Goal: Information Seeking & Learning: Learn about a topic

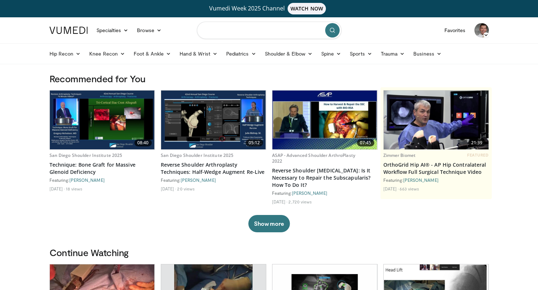
click at [234, 29] on input "Search topics, interventions" at bounding box center [269, 30] width 144 height 17
type input "**********"
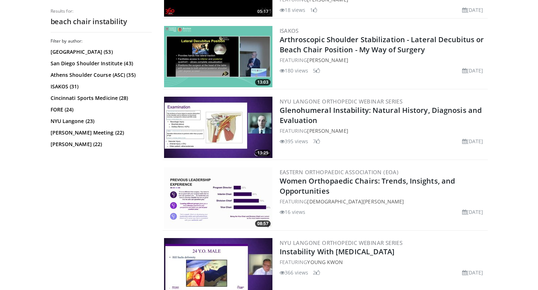
scroll to position [1205, 0]
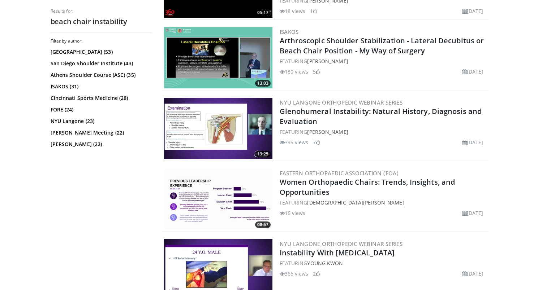
click at [231, 50] on img at bounding box center [218, 57] width 108 height 61
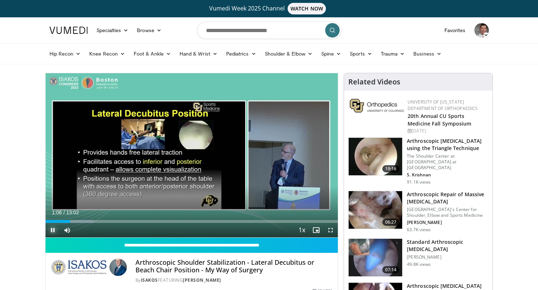
click at [52, 231] on span "Video Player" at bounding box center [53, 230] width 14 height 14
click at [51, 230] on span "Video Player" at bounding box center [53, 230] width 14 height 14
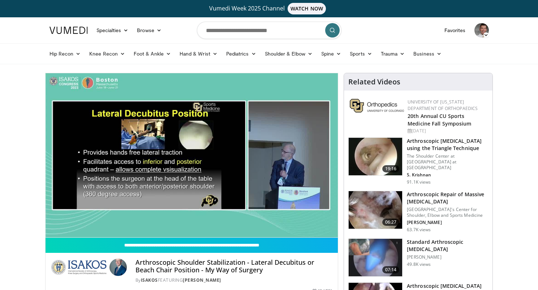
click at [191, 152] on div "10 seconds Tap to unmute" at bounding box center [192, 155] width 293 height 164
